Goal: Task Accomplishment & Management: Manage account settings

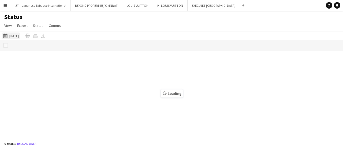
click at [16, 35] on button "[DATE] to [DATE] [DATE]" at bounding box center [11, 35] width 18 height 6
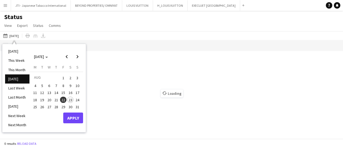
click at [15, 50] on li "[DATE]" at bounding box center [17, 51] width 24 height 9
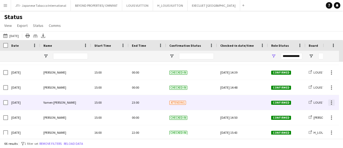
click at [332, 102] on div at bounding box center [331, 102] width 1 height 1
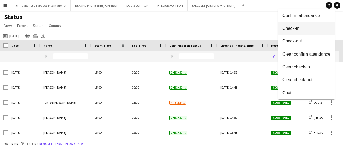
click at [301, 28] on span "Check-in" at bounding box center [306, 28] width 48 height 5
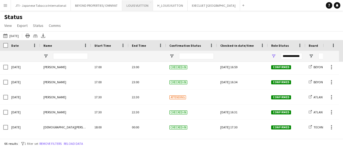
click at [136, 6] on button "LOUIS VUITTON Close" at bounding box center [137, 5] width 31 height 10
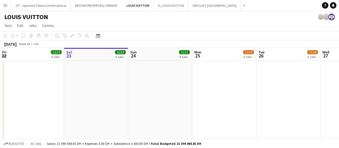
scroll to position [0, 212]
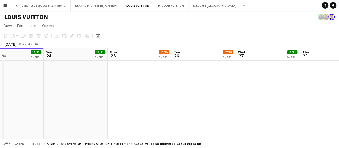
drag, startPoint x: 245, startPoint y: 94, endPoint x: 208, endPoint y: 93, distance: 37.0
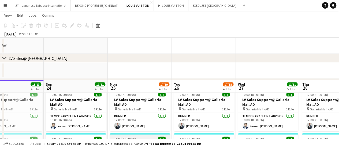
scroll to position [451, 0]
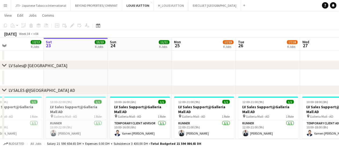
drag, startPoint x: 221, startPoint y: 74, endPoint x: 268, endPoint y: 74, distance: 47.4
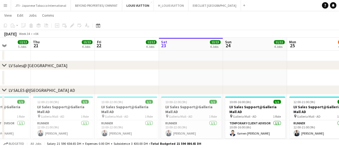
drag, startPoint x: 241, startPoint y: 81, endPoint x: 249, endPoint y: 79, distance: 8.3
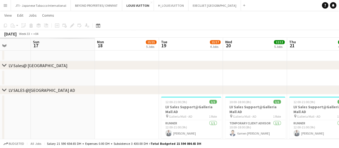
drag, startPoint x: 148, startPoint y: 80, endPoint x: 106, endPoint y: 81, distance: 42.3
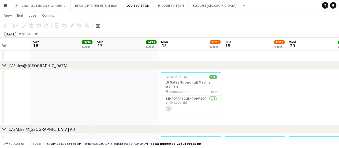
scroll to position [0, 34]
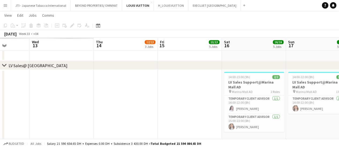
drag, startPoint x: 189, startPoint y: 83, endPoint x: 65, endPoint y: 87, distance: 124.4
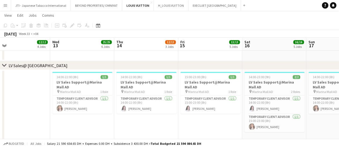
scroll to position [0, 153]
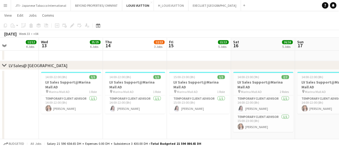
drag, startPoint x: 83, startPoint y: 114, endPoint x: 199, endPoint y: 110, distance: 116.9
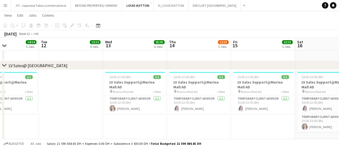
drag, startPoint x: 157, startPoint y: 110, endPoint x: 129, endPoint y: 107, distance: 28.8
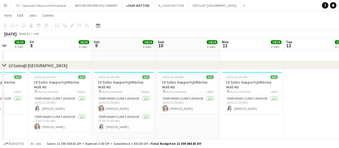
scroll to position [0, 138]
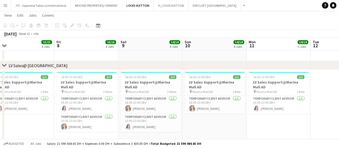
drag, startPoint x: 181, startPoint y: 96, endPoint x: 272, endPoint y: 99, distance: 90.9
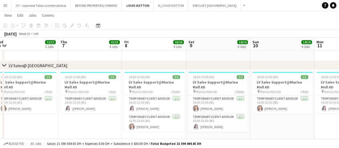
drag, startPoint x: 206, startPoint y: 88, endPoint x: 215, endPoint y: 91, distance: 9.9
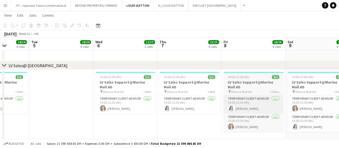
drag, startPoint x: 149, startPoint y: 96, endPoint x: 244, endPoint y: 99, distance: 95.2
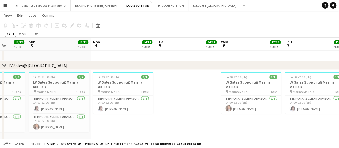
scroll to position [532, 0]
drag, startPoint x: 140, startPoint y: 99, endPoint x: 266, endPoint y: 98, distance: 126.2
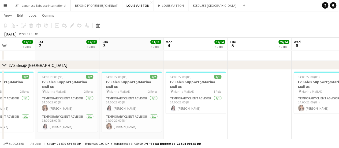
scroll to position [0, 156]
drag, startPoint x: 148, startPoint y: 98, endPoint x: 221, endPoint y: 100, distance: 72.9
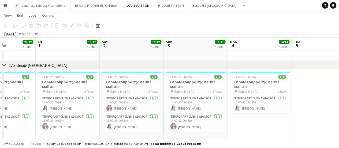
scroll to position [0, 162]
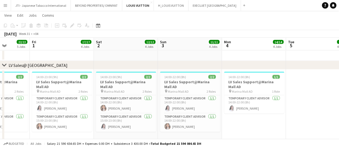
drag, startPoint x: 133, startPoint y: 97, endPoint x: 192, endPoint y: 98, distance: 58.4
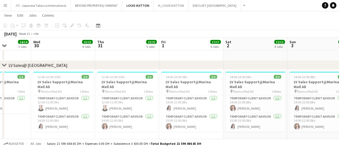
scroll to position [0, 157]
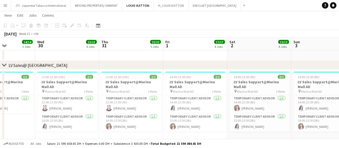
drag, startPoint x: 69, startPoint y: 99, endPoint x: 202, endPoint y: 96, distance: 133.5
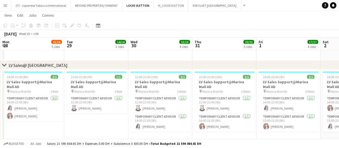
scroll to position [0, 117]
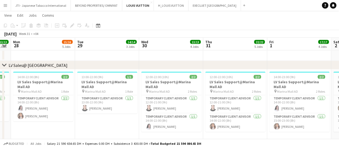
drag, startPoint x: 140, startPoint y: 96, endPoint x: 219, endPoint y: 96, distance: 78.8
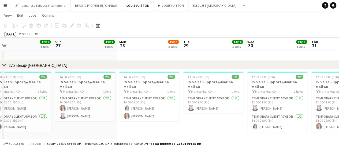
drag, startPoint x: 204, startPoint y: 103, endPoint x: 215, endPoint y: 103, distance: 11.8
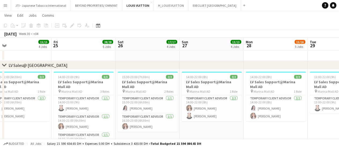
drag, startPoint x: 158, startPoint y: 103, endPoint x: 277, endPoint y: 100, distance: 118.7
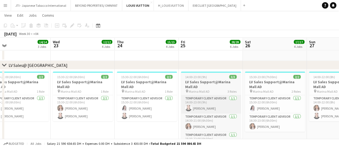
drag, startPoint x: 166, startPoint y: 104, endPoint x: 226, endPoint y: 103, distance: 59.2
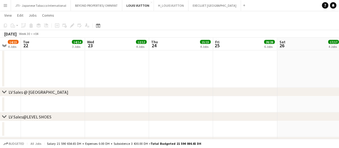
drag, startPoint x: 143, startPoint y: 105, endPoint x: 52, endPoint y: 107, distance: 91.1
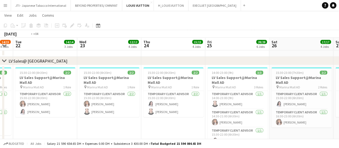
scroll to position [0, 111]
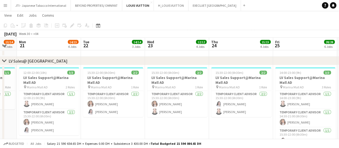
drag, startPoint x: 66, startPoint y: 99, endPoint x: 190, endPoint y: 94, distance: 123.9
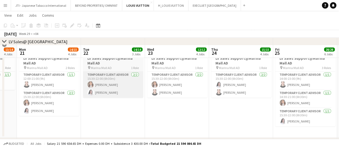
scroll to position [639, 0]
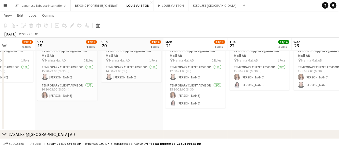
drag, startPoint x: 68, startPoint y: 96, endPoint x: 196, endPoint y: 95, distance: 128.1
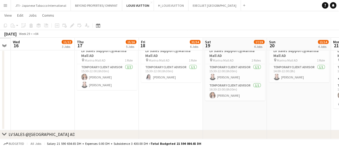
drag, startPoint x: 100, startPoint y: 95, endPoint x: 265, endPoint y: 94, distance: 164.5
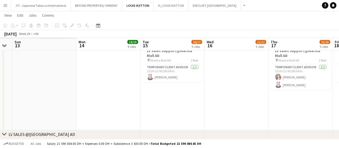
drag, startPoint x: 100, startPoint y: 94, endPoint x: 186, endPoint y: 95, distance: 86.8
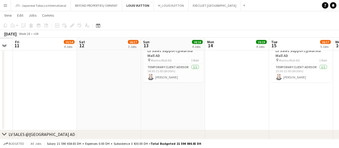
scroll to position [0, 123]
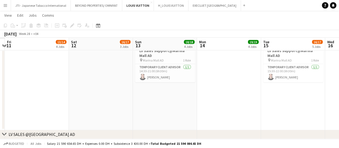
drag, startPoint x: 238, startPoint y: 95, endPoint x: 270, endPoint y: 95, distance: 32.4
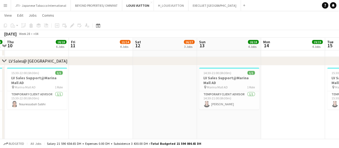
scroll to position [0, 128]
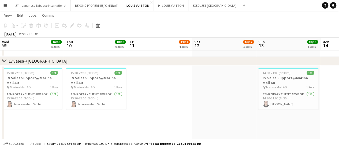
drag, startPoint x: 108, startPoint y: 96, endPoint x: 167, endPoint y: 98, distance: 59.2
click at [94, 82] on h3 "LV Sales Support@Marina Mall AD" at bounding box center [96, 80] width 60 height 10
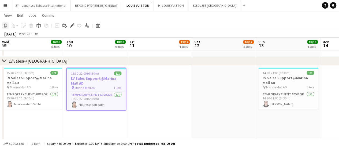
click at [4, 28] on div "Copy" at bounding box center [5, 25] width 6 height 6
drag, startPoint x: 245, startPoint y: 102, endPoint x: 38, endPoint y: 92, distance: 208.2
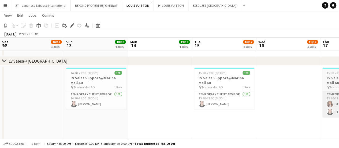
drag, startPoint x: 38, startPoint y: 92, endPoint x: 238, endPoint y: 91, distance: 201.0
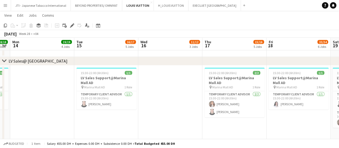
drag, startPoint x: 238, startPoint y: 91, endPoint x: 27, endPoint y: 90, distance: 211.1
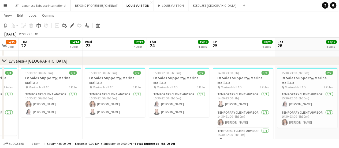
drag, startPoint x: 81, startPoint y: 95, endPoint x: 101, endPoint y: 89, distance: 21.5
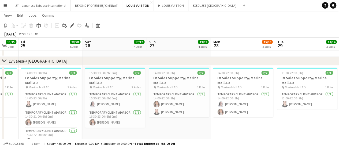
drag, startPoint x: 101, startPoint y: 89, endPoint x: 79, endPoint y: 86, distance: 22.2
drag, startPoint x: 30, startPoint y: 94, endPoint x: 167, endPoint y: 90, distance: 136.7
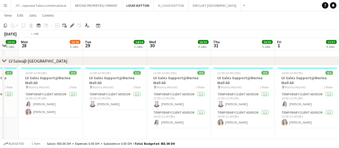
drag
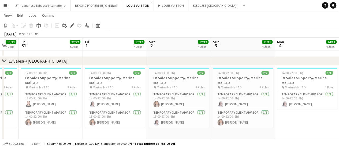
scroll to position [0, 196]
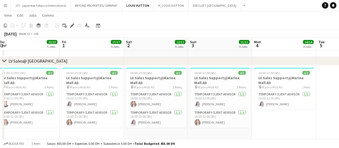
drag, startPoint x: 140, startPoint y: 97, endPoint x: 23, endPoint y: 84, distance: 118.7
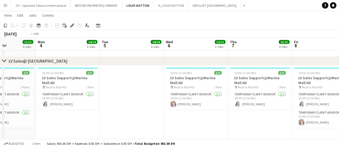
drag, startPoint x: 150, startPoint y: 99, endPoint x: 159, endPoint y: 90, distance: 12.3
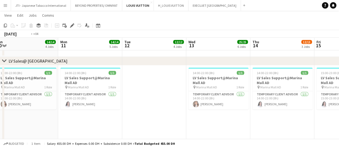
drag, startPoint x: 80, startPoint y: 96, endPoint x: 128, endPoint y: 94, distance: 48.3
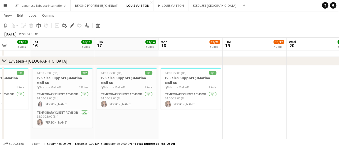
drag, startPoint x: 128, startPoint y: 94, endPoint x: 177, endPoint y: 85, distance: 49.6
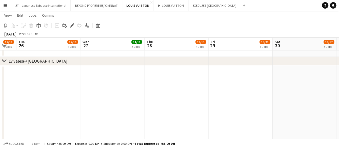
click at [109, 87] on app-date-cell at bounding box center [112, 111] width 64 height 92
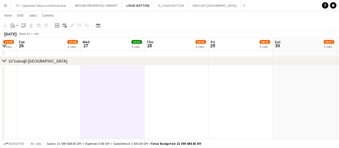
click at [181, 91] on app-date-cell at bounding box center [176, 111] width 64 height 92
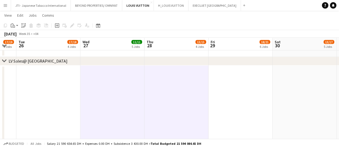
click at [265, 90] on app-date-cell at bounding box center [240, 111] width 64 height 92
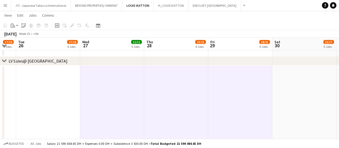
click at [294, 92] on app-date-cell at bounding box center [304, 111] width 64 height 92
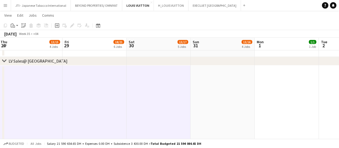
click at [224, 89] on app-date-cell at bounding box center [223, 111] width 64 height 92
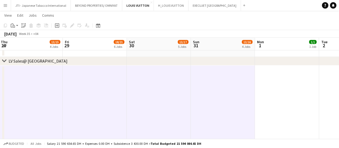
click at [15, 29] on app-toolbar "Copy Paste Paste Ctrl+V Paste with crew Ctrl+Shift+V Paste linked Job [GEOGRAPH…" at bounding box center [169, 25] width 339 height 9
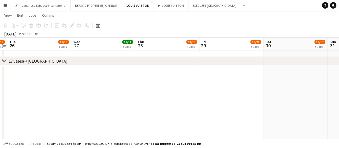
drag, startPoint x: 81, startPoint y: 95, endPoint x: 184, endPoint y: 96, distance: 102.6
click at [99, 89] on app-date-cell at bounding box center [103, 111] width 64 height 92
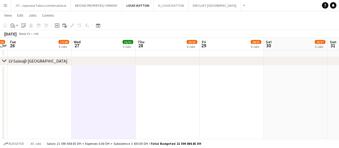
click at [170, 95] on app-date-cell at bounding box center [168, 111] width 64 height 92
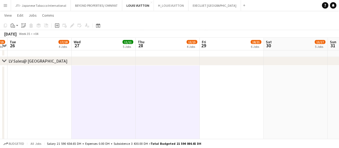
click at [212, 94] on app-date-cell at bounding box center [232, 111] width 64 height 92
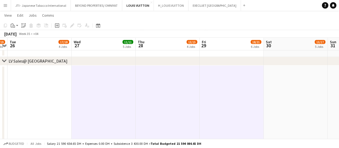
click at [281, 93] on app-date-cell at bounding box center [296, 111] width 64 height 92
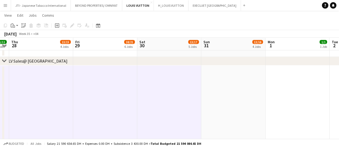
scroll to position [0, 247]
drag, startPoint x: 225, startPoint y: 94, endPoint x: 178, endPoint y: 94, distance: 46.9
click at [206, 92] on app-date-cell at bounding box center [233, 111] width 64 height 92
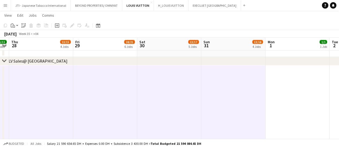
click at [14, 27] on icon "Paste" at bounding box center [13, 25] width 4 height 4
click at [20, 45] on link "Paste with crew Ctrl+Shift+V" at bounding box center [39, 44] width 50 height 5
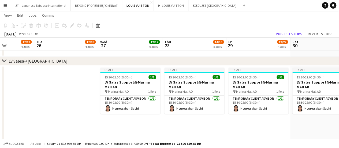
drag, startPoint x: 135, startPoint y: 108, endPoint x: 219, endPoint y: 115, distance: 84.1
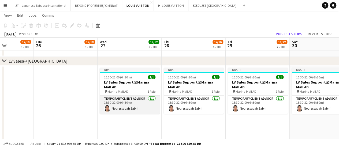
click at [124, 98] on app-card-role "Temporary Client Advisor [DATE] 15:30-22:00 (6h30m) Nouressabah Sabhi" at bounding box center [130, 104] width 60 height 18
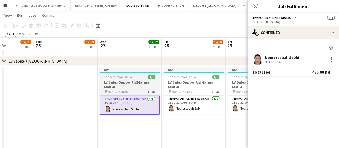
click at [136, 87] on h3 "LV Sales Support@Marina Mall AD" at bounding box center [130, 85] width 60 height 10
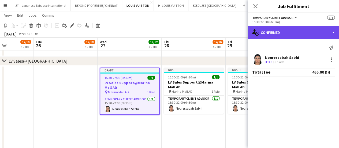
click at [282, 32] on div "single-neutral-actions-check-2 Confirmed" at bounding box center [293, 32] width 91 height 13
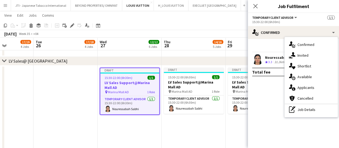
click at [166, 132] on app-date-cell "Draft 15:30-22:00 (6h30m) 1/1 LV Sales Support@Marina Mall AD pin Marina Mall A…" at bounding box center [194, 111] width 64 height 92
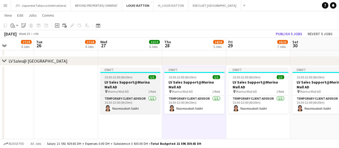
click at [134, 81] on h3 "LV Sales Support@Marina Mall AD" at bounding box center [130, 85] width 60 height 10
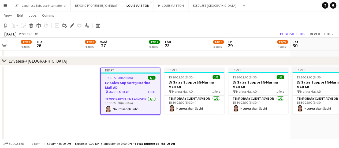
drag, startPoint x: 132, startPoint y: 98, endPoint x: 136, endPoint y: 84, distance: 14.4
click at [132, 96] on div "Temporary Client Advisor [DATE] 15:30-22:00 (6h30m) Nouressabah Sabhi" at bounding box center [130, 105] width 59 height 18
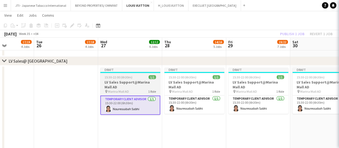
scroll to position [0, 157]
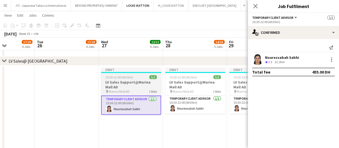
click at [136, 83] on h3 "LV Sales Support@Marina Mall AD" at bounding box center [131, 85] width 60 height 10
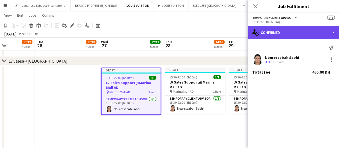
click at [274, 32] on div "single-neutral-actions-check-2 Confirmed" at bounding box center [293, 32] width 91 height 13
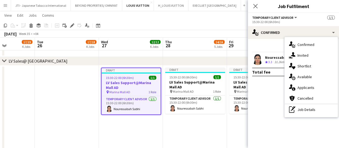
drag, startPoint x: 298, startPoint y: 112, endPoint x: 294, endPoint y: 51, distance: 60.7
click at [297, 112] on div "pen-write Job Details" at bounding box center [311, 109] width 53 height 11
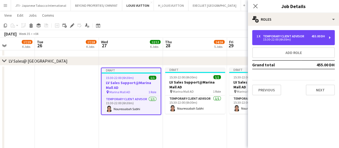
click at [278, 39] on div "15:30-22:00 (6h30m)" at bounding box center [290, 39] width 68 height 3
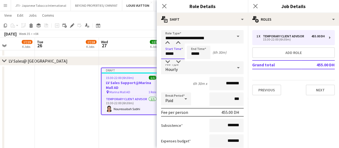
click at [177, 54] on input "*****" at bounding box center [173, 52] width 24 height 13
click at [179, 61] on div at bounding box center [178, 61] width 11 height 5
click at [168, 45] on div at bounding box center [167, 42] width 11 height 5
type input "*****"
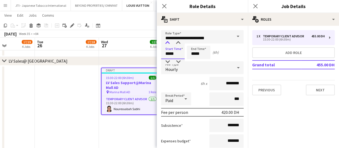
click at [168, 45] on div at bounding box center [167, 42] width 11 height 5
click at [165, 6] on icon at bounding box center [164, 5] width 5 height 5
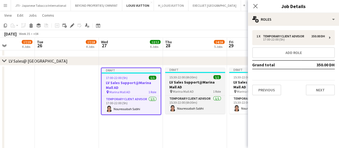
click at [196, 89] on div "pin Marina Mall AD 1 Role" at bounding box center [195, 91] width 60 height 4
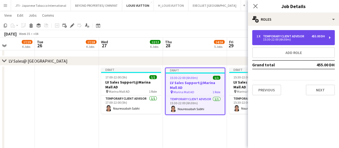
click at [283, 36] on div "Temporary Client Advisor" at bounding box center [284, 36] width 43 height 4
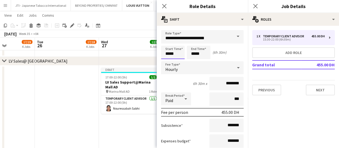
drag, startPoint x: 175, startPoint y: 53, endPoint x: 176, endPoint y: 58, distance: 5.3
click at [175, 53] on input "*****" at bounding box center [173, 52] width 24 height 13
click at [178, 59] on div at bounding box center [178, 61] width 11 height 5
click at [168, 59] on div at bounding box center [167, 61] width 11 height 5
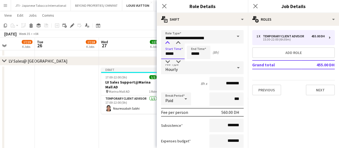
click at [169, 42] on div at bounding box center [167, 42] width 11 height 5
type input "*****"
click at [169, 41] on div at bounding box center [167, 42] width 11 height 5
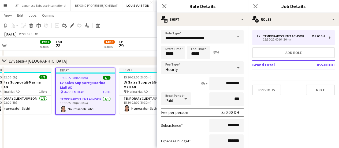
drag, startPoint x: 61, startPoint y: 79, endPoint x: 78, endPoint y: 92, distance: 21.6
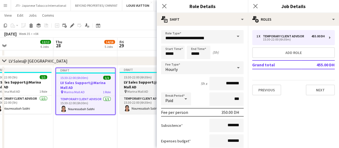
click at [126, 83] on h3 "LV Sales Support@Marina Mall AD" at bounding box center [150, 85] width 60 height 10
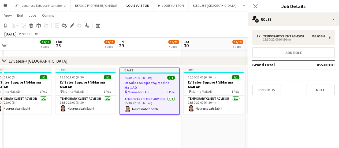
scroll to position [0, 138]
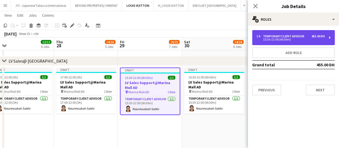
click at [296, 35] on div "Temporary Client Advisor" at bounding box center [284, 36] width 43 height 4
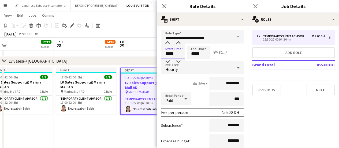
click at [178, 50] on input "*****" at bounding box center [173, 52] width 24 height 13
click at [179, 60] on div at bounding box center [178, 61] width 11 height 5
click at [168, 42] on div at bounding box center [167, 42] width 11 height 5
type input "*****"
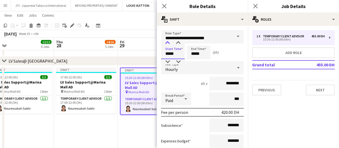
click at [168, 42] on div at bounding box center [167, 42] width 11 height 5
click at [144, 95] on app-job-card "Draft 15:30-22:00 (6h30m) 1/1 LV Sales Support@Marina Mall AD pin Marina Mall A…" at bounding box center [150, 91] width 60 height 47
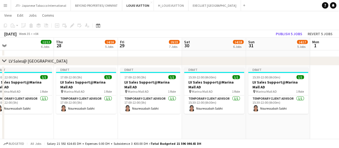
click at [214, 89] on div "pin Marina Mall AD 1 Role" at bounding box center [214, 91] width 60 height 4
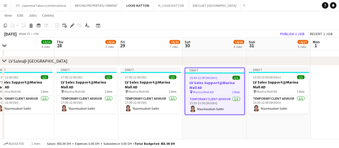
drag, startPoint x: 230, startPoint y: 104, endPoint x: 228, endPoint y: 87, distance: 17.8
click at [229, 103] on app-card-role "Temporary Client Advisor [DATE] 15:30-22:00 (6h30m) Nouressabah Sabhi" at bounding box center [214, 105] width 59 height 18
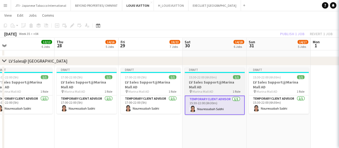
click at [228, 87] on h3 "LV Sales Support@Marina Mall AD" at bounding box center [215, 85] width 60 height 10
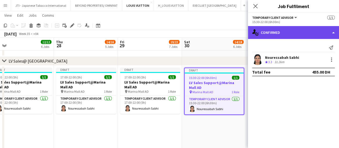
click at [302, 33] on div "single-neutral-actions-check-2 Confirmed" at bounding box center [293, 32] width 91 height 13
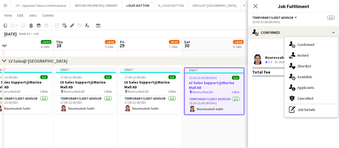
click at [296, 112] on div "pen-write Job Details" at bounding box center [311, 109] width 53 height 11
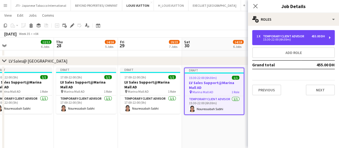
click at [274, 37] on div "Temporary Client Advisor" at bounding box center [284, 36] width 43 height 4
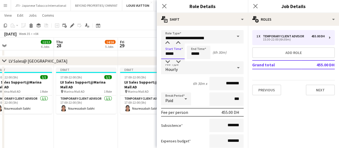
click at [170, 54] on input "*****" at bounding box center [173, 52] width 24 height 13
click at [169, 43] on div at bounding box center [167, 42] width 11 height 5
click at [180, 60] on div at bounding box center [178, 61] width 11 height 5
type input "*****"
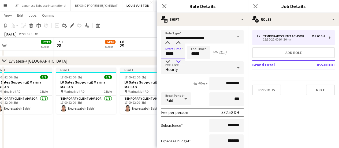
click at [180, 60] on div at bounding box center [178, 61] width 11 height 5
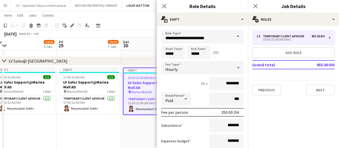
drag, startPoint x: 139, startPoint y: 81, endPoint x: 79, endPoint y: 78, distance: 60.3
click at [141, 87] on h3 "LV Sales Support@Marina Mall AD" at bounding box center [152, 85] width 59 height 10
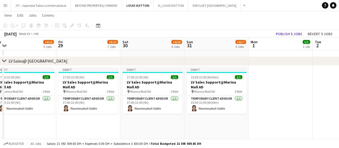
click at [186, 85] on app-date-cell "Draft 15:30-22:00 (6h30m) 1/1 LV Sales Support@Marina Mall AD pin Marina Mall A…" at bounding box center [216, 111] width 64 height 92
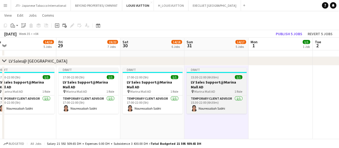
click at [203, 83] on h3 "LV Sales Support@Marina Mall AD" at bounding box center [216, 85] width 60 height 10
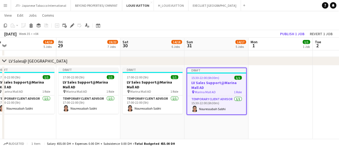
click at [205, 81] on h3 "LV Sales Support@Marina Mall AD" at bounding box center [216, 85] width 59 height 10
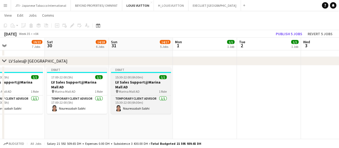
drag, startPoint x: 205, startPoint y: 81, endPoint x: 148, endPoint y: 83, distance: 56.8
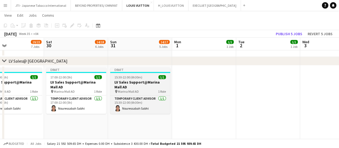
click at [162, 83] on h3 "LV Sales Support@Marina Mall AD" at bounding box center [140, 85] width 60 height 10
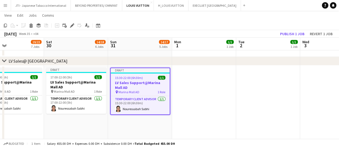
scroll to position [0, 148]
drag, startPoint x: 145, startPoint y: 104, endPoint x: 146, endPoint y: 84, distance: 19.6
click at [146, 104] on app-card-role "Temporary Client Advisor [DATE] 15:30-22:00 (6h30m) Nouressabah Sabhi" at bounding box center [139, 105] width 59 height 18
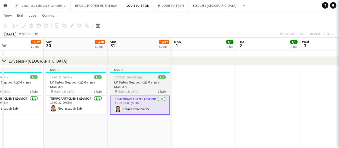
click at [146, 84] on h3 "LV Sales Support@Marina Mall AD" at bounding box center [140, 85] width 60 height 10
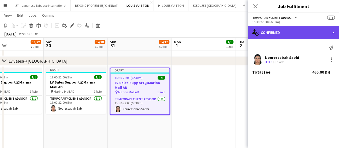
click at [281, 32] on div "single-neutral-actions-check-2 Confirmed" at bounding box center [293, 32] width 91 height 13
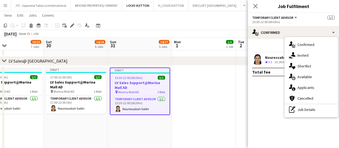
click at [303, 111] on div "pen-write Job Details" at bounding box center [311, 109] width 53 height 11
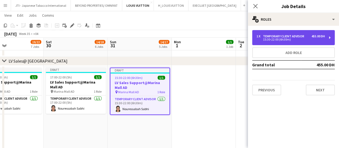
click at [270, 40] on div "15:30-22:00 (6h30m)" at bounding box center [290, 39] width 68 height 3
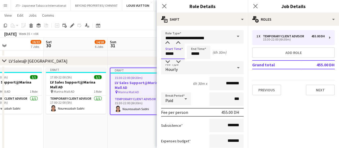
click at [176, 55] on input "*****" at bounding box center [173, 52] width 24 height 13
click at [177, 60] on div at bounding box center [178, 61] width 11 height 5
click at [178, 60] on div at bounding box center [178, 61] width 11 height 5
click at [168, 42] on div at bounding box center [167, 42] width 11 height 5
type input "*****"
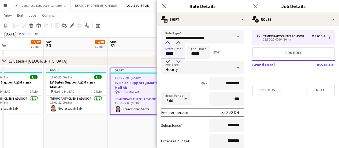
click at [168, 42] on div at bounding box center [167, 42] width 11 height 5
click at [163, 3] on app-icon "Close pop-in" at bounding box center [164, 6] width 8 height 8
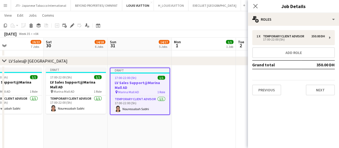
drag, startPoint x: 195, startPoint y: 97, endPoint x: 196, endPoint y: 100, distance: 3.9
click at [196, 97] on app-date-cell at bounding box center [204, 111] width 64 height 92
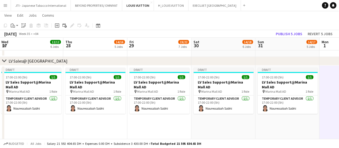
drag, startPoint x: 182, startPoint y: 104, endPoint x: 253, endPoint y: 111, distance: 71.6
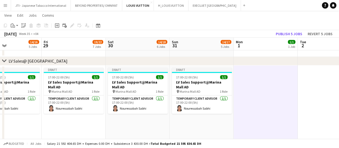
drag, startPoint x: 156, startPoint y: 118, endPoint x: 40, endPoint y: 124, distance: 115.9
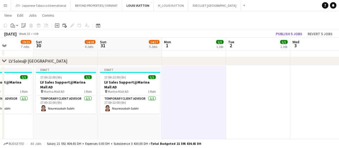
drag, startPoint x: 246, startPoint y: 101, endPoint x: 181, endPoint y: 91, distance: 65.9
click at [282, 34] on button "Publish 5 jobs" at bounding box center [289, 33] width 31 height 7
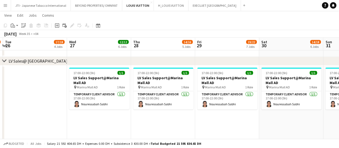
scroll to position [0, 229]
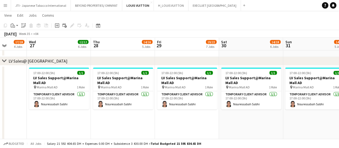
drag, startPoint x: 131, startPoint y: 84, endPoint x: 130, endPoint y: 93, distance: 9.2
